Goal: Check status: Check status

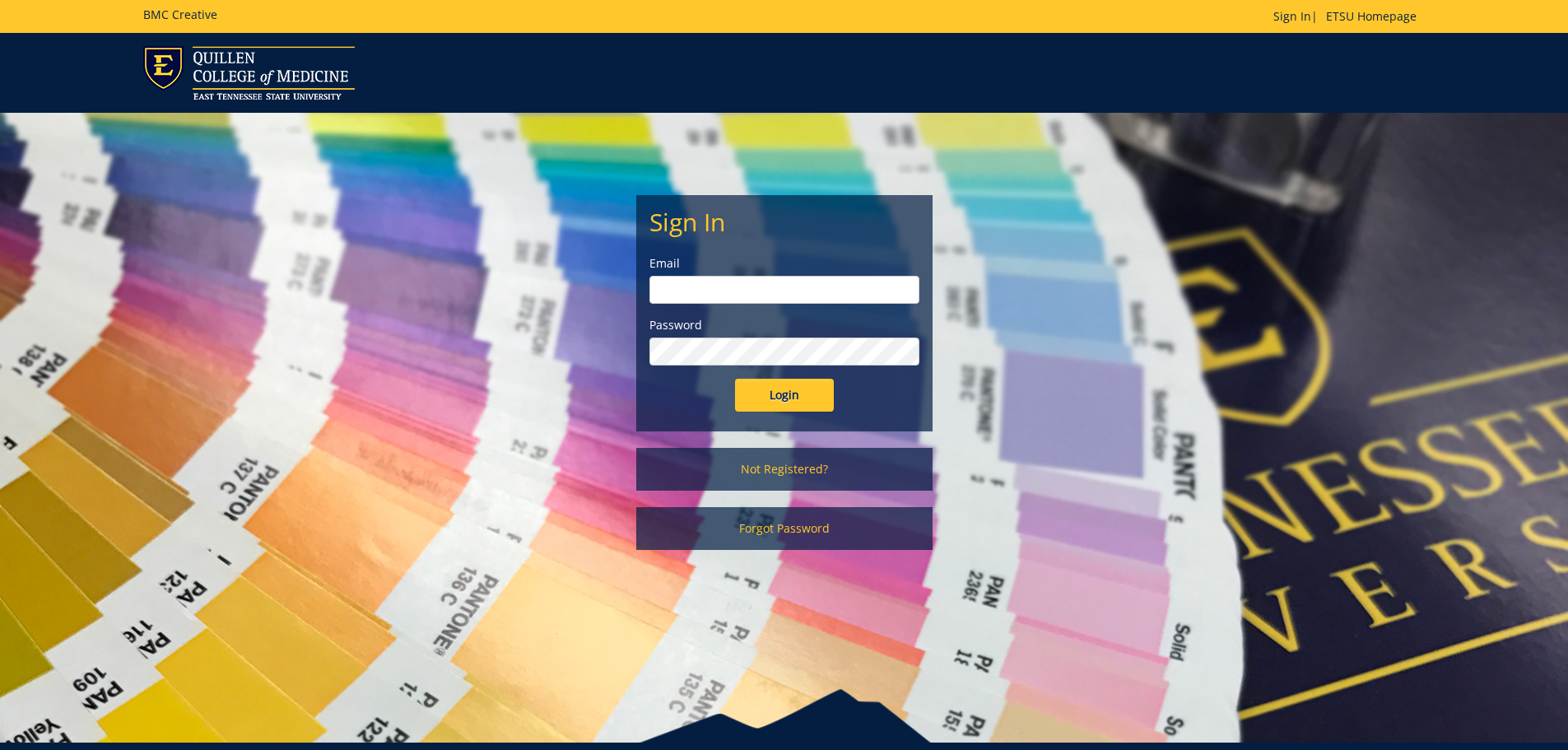
type input "[PERSON_NAME][EMAIL_ADDRESS][DOMAIN_NAME]"
click at [798, 400] on input "Login" at bounding box center [784, 395] width 98 height 33
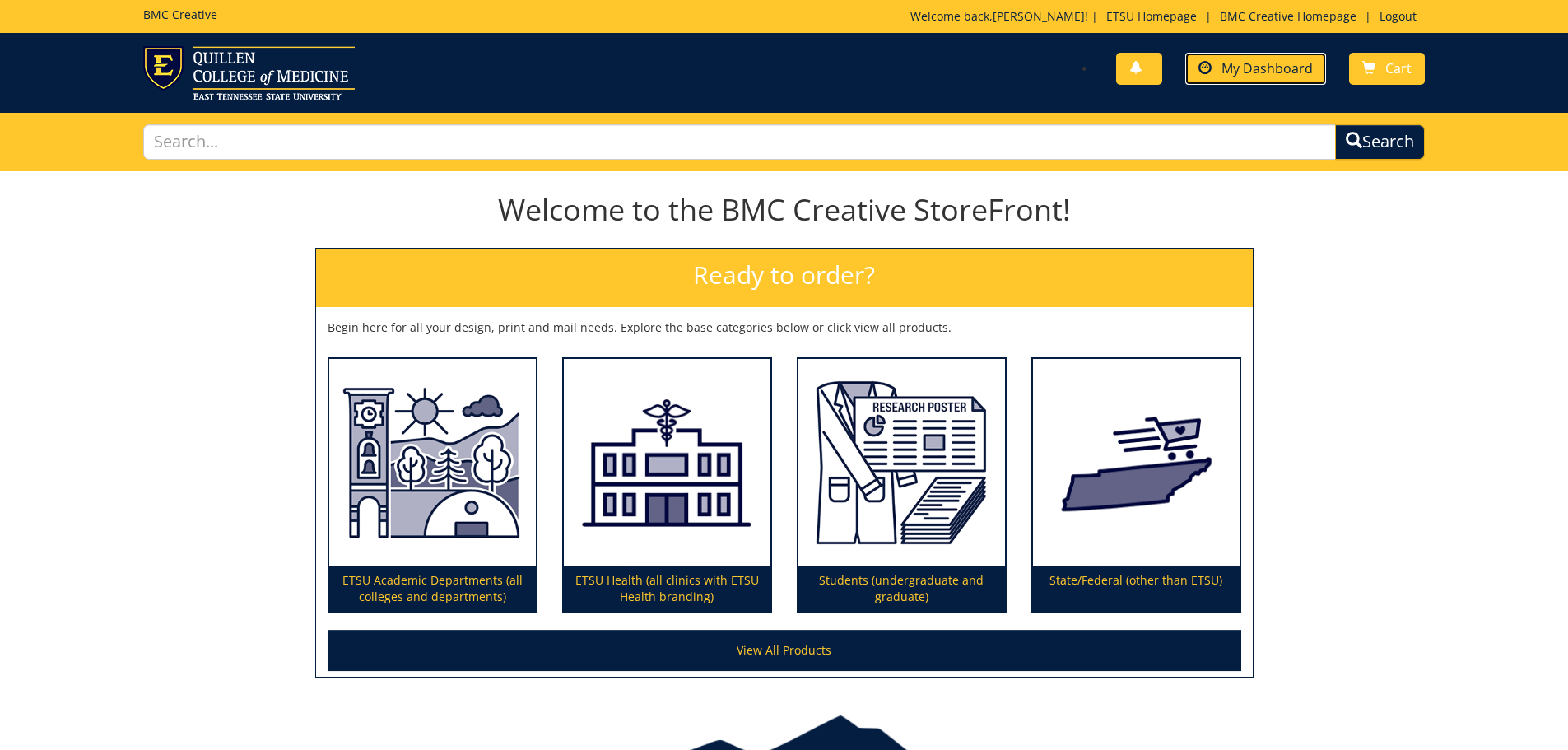
click at [1223, 77] on link "My Dashboard" at bounding box center [1256, 68] width 141 height 32
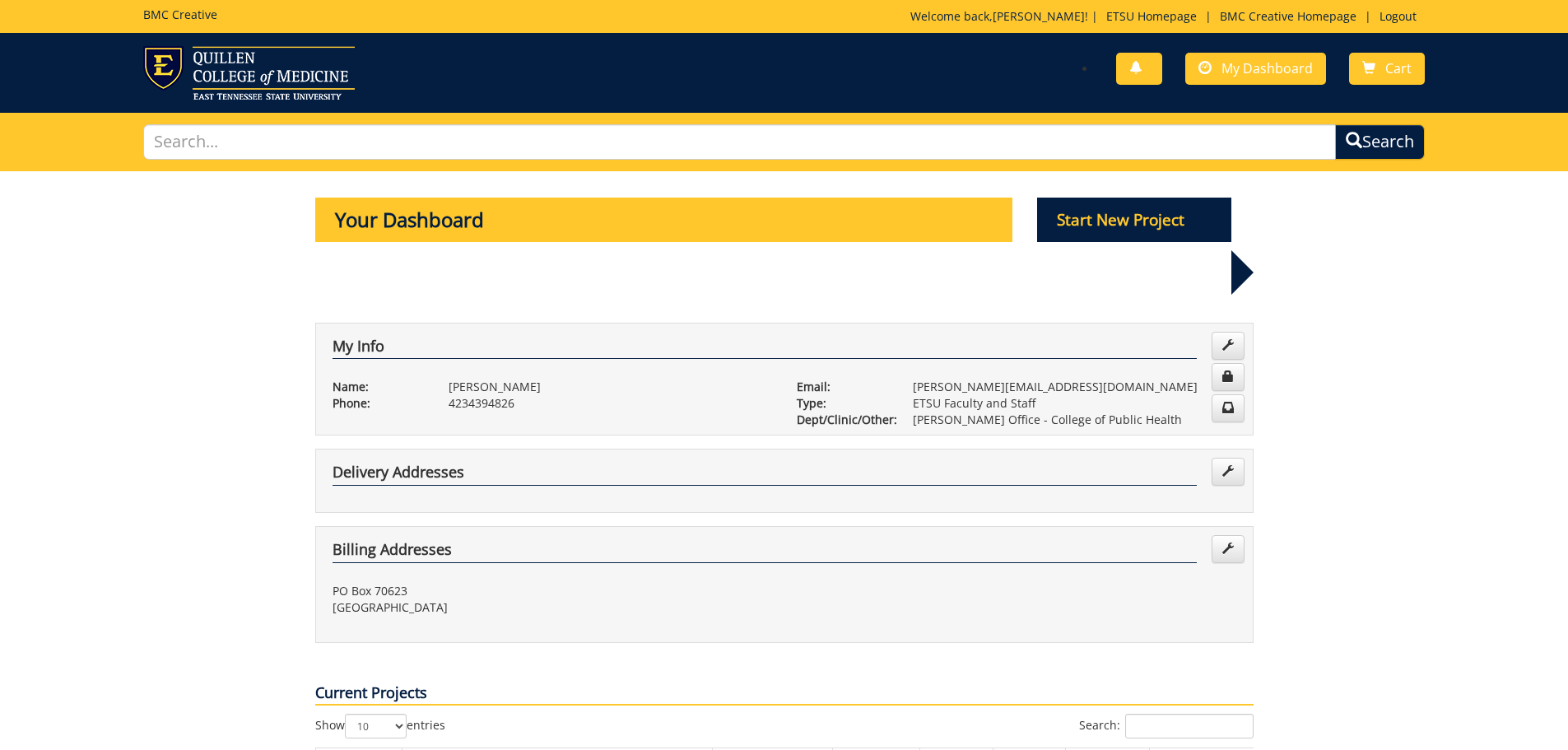
scroll to position [165, 0]
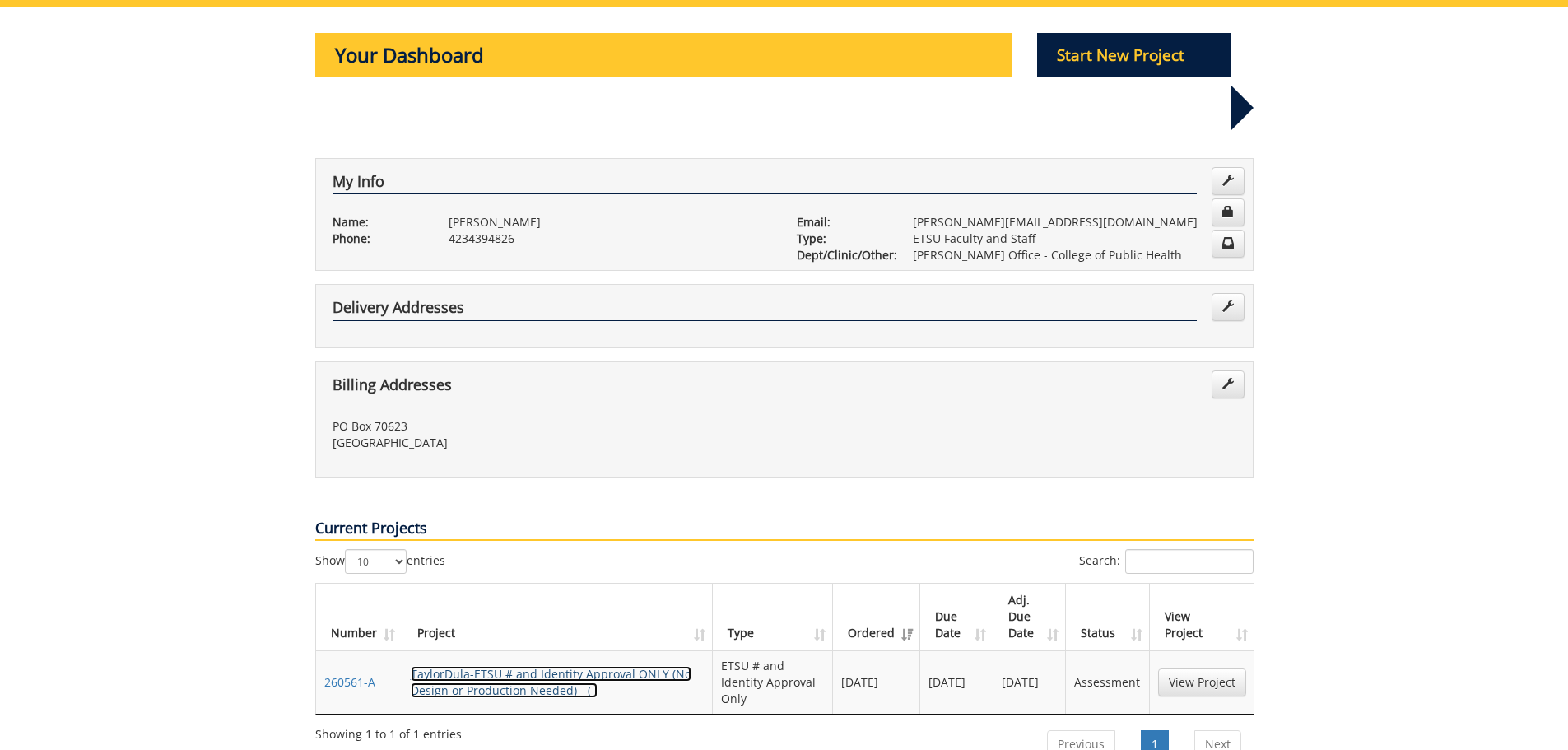
click at [587, 666] on link "TaylorDula-ETSU # and Identity Approval ONLY (No Design or Production Needed) -…" at bounding box center [550, 682] width 280 height 32
